Goal: Check status

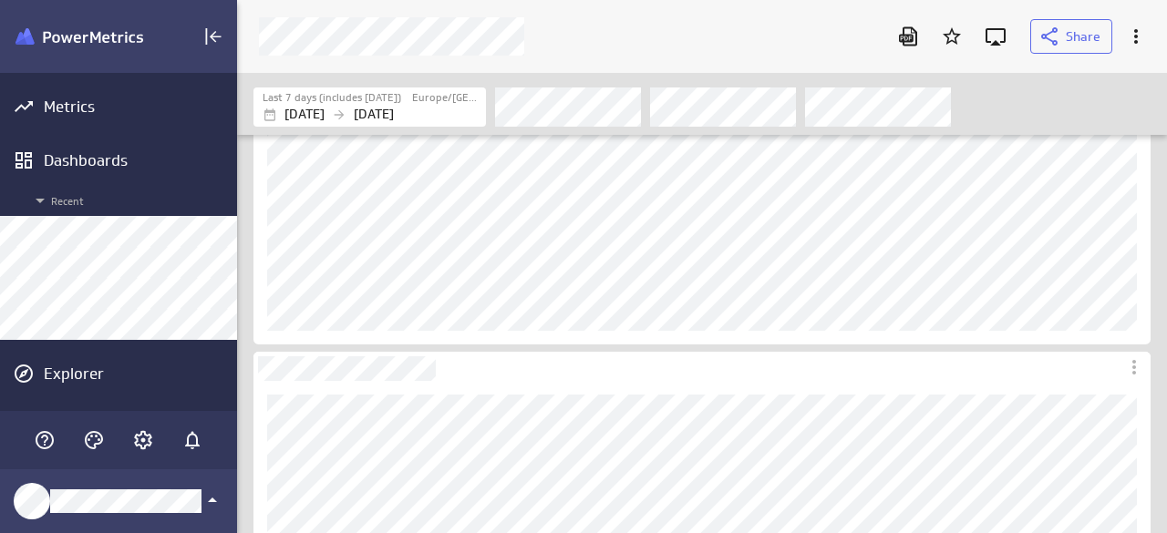
scroll to position [562, 957]
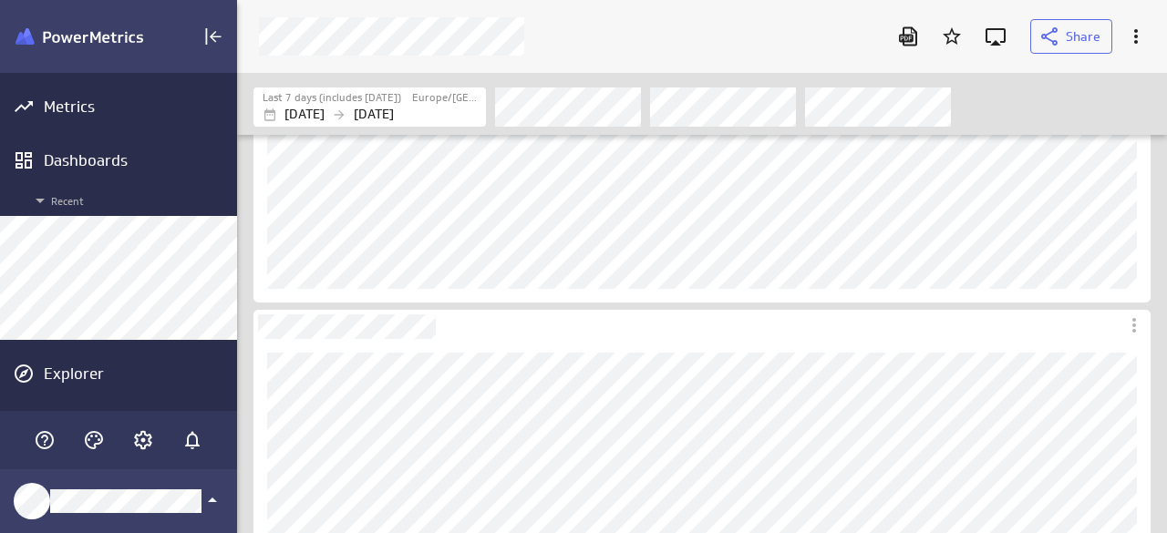
scroll to position [274, 0]
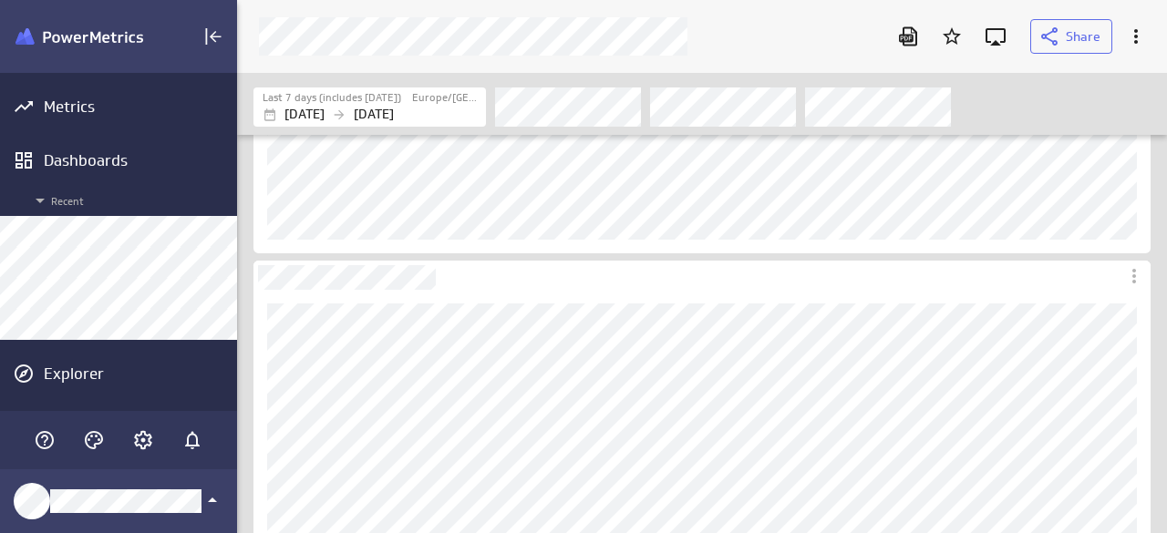
scroll to position [365, 0]
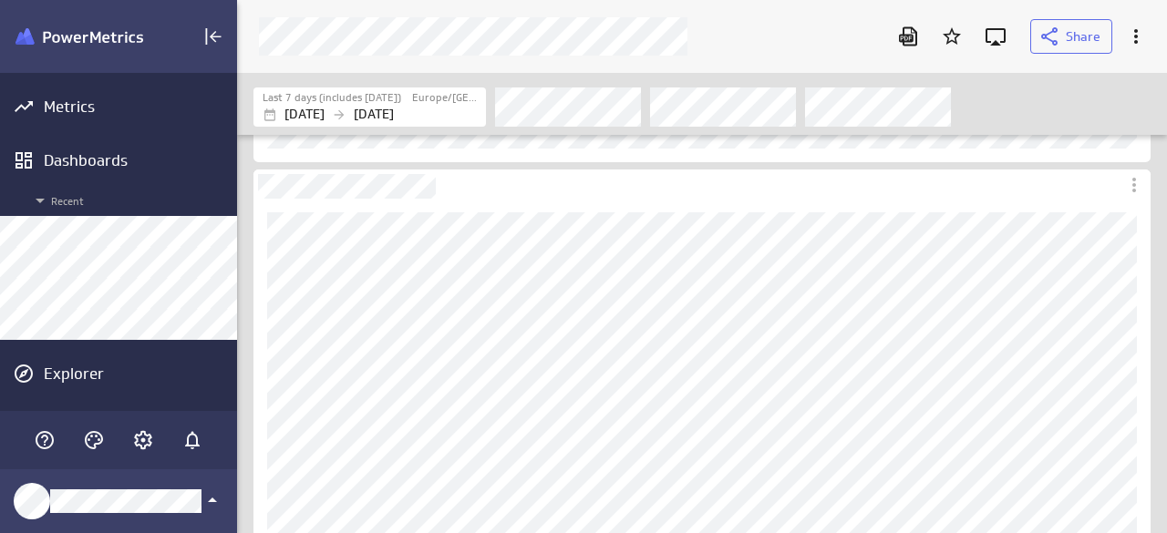
click at [1091, 98] on div "Filters" at bounding box center [822, 107] width 655 height 40
click at [1066, 92] on div "Filters" at bounding box center [822, 107] width 655 height 40
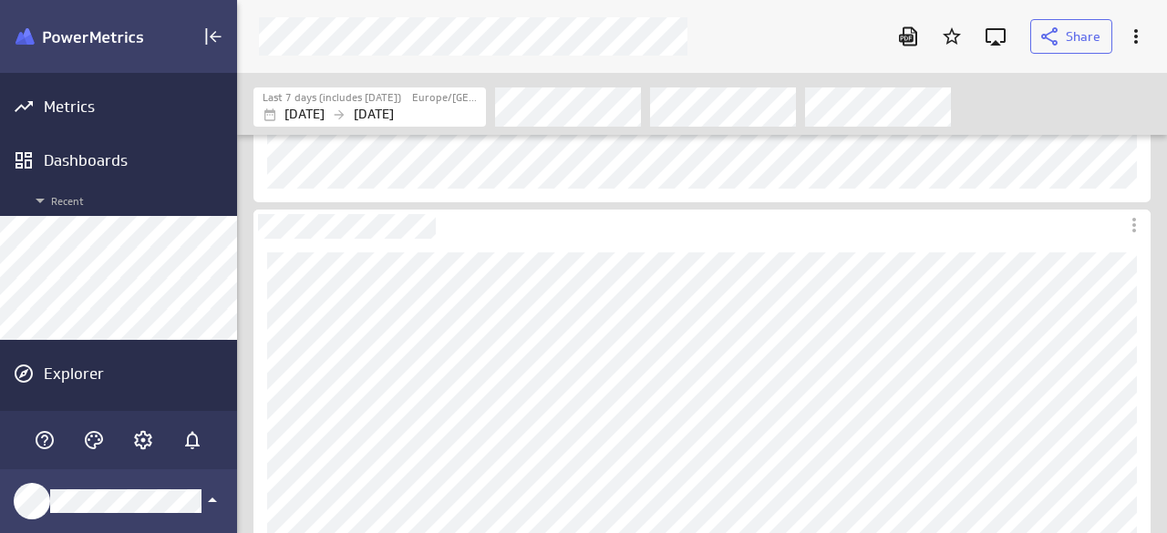
scroll to position [365, 0]
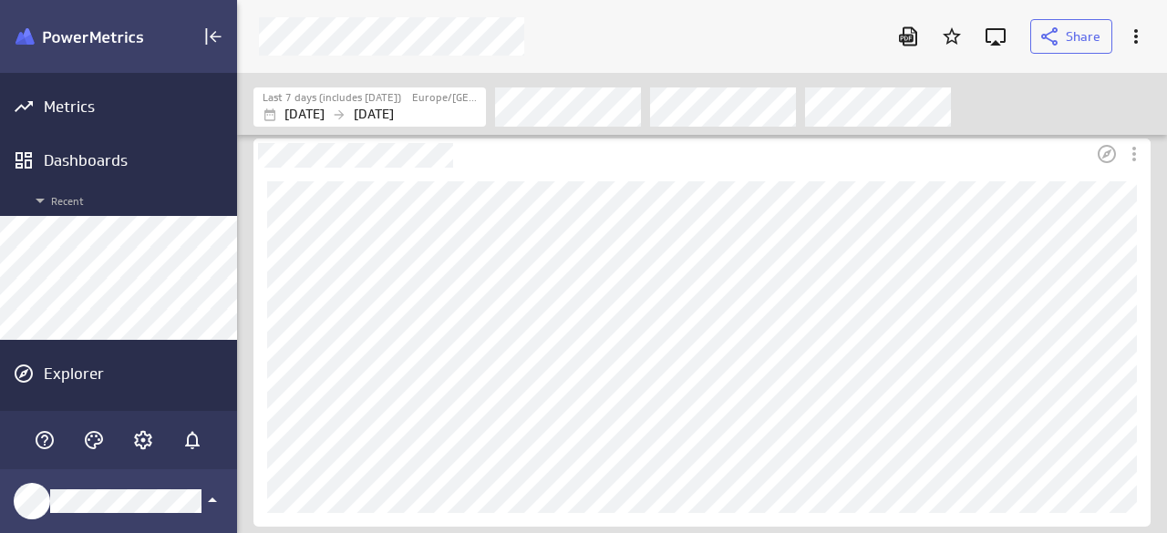
scroll to position [91, 0]
